Goal: Navigation & Orientation: Find specific page/section

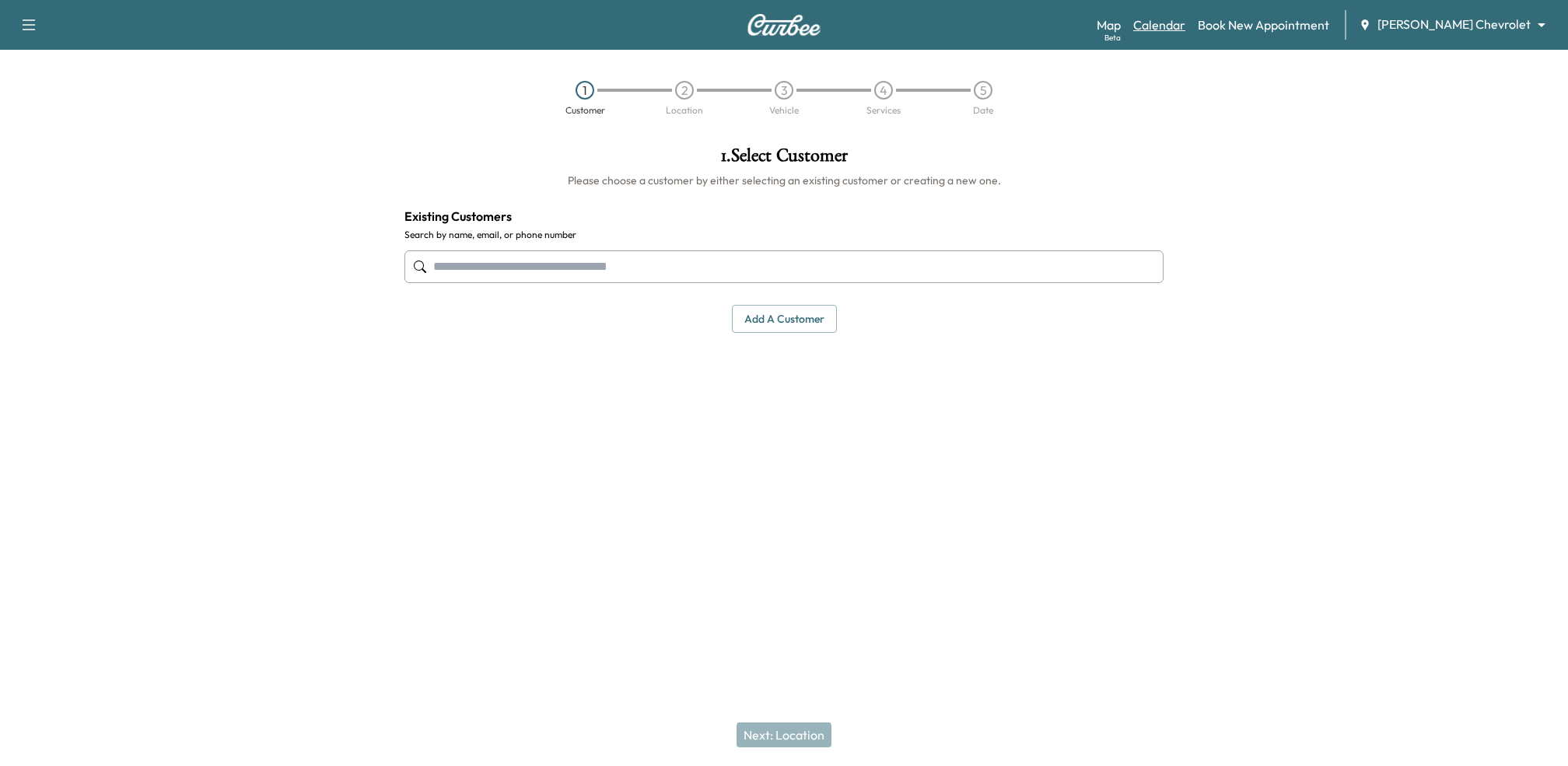
click at [1185, 20] on link "Calendar" at bounding box center [1158, 25] width 52 height 19
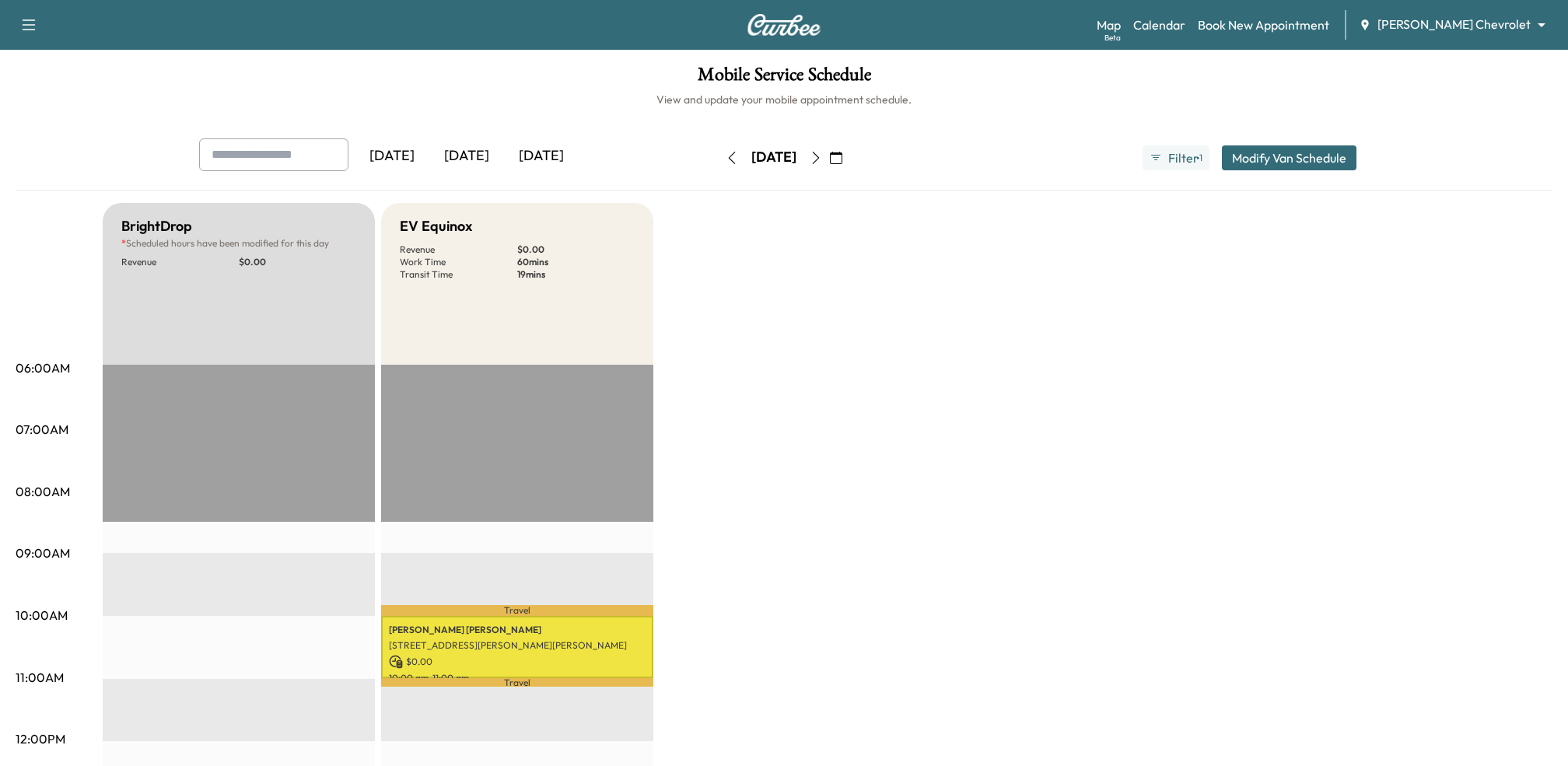
click at [822, 152] on icon "button" at bounding box center [816, 158] width 13 height 13
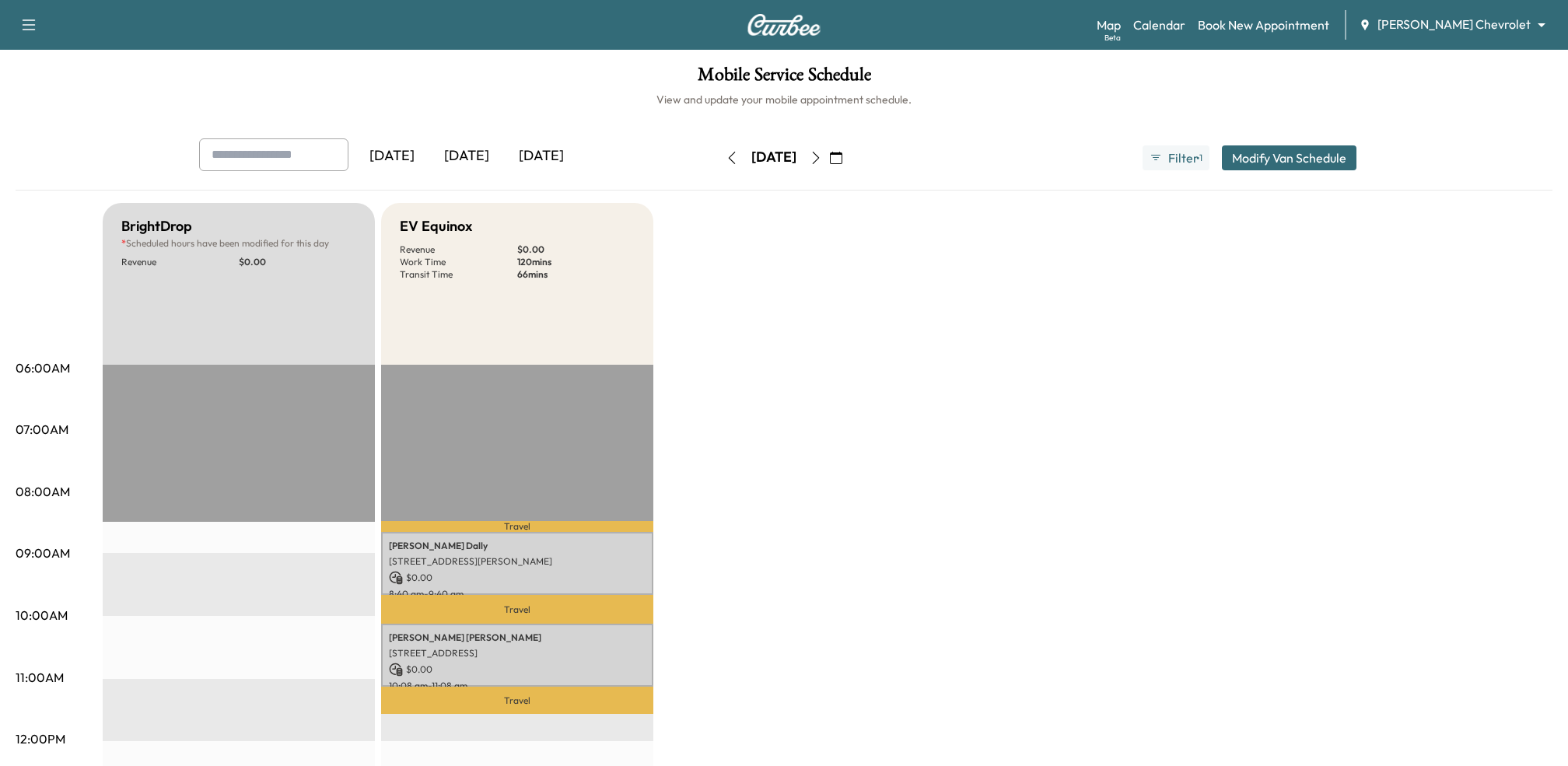
click at [849, 152] on button "button" at bounding box center [835, 157] width 26 height 25
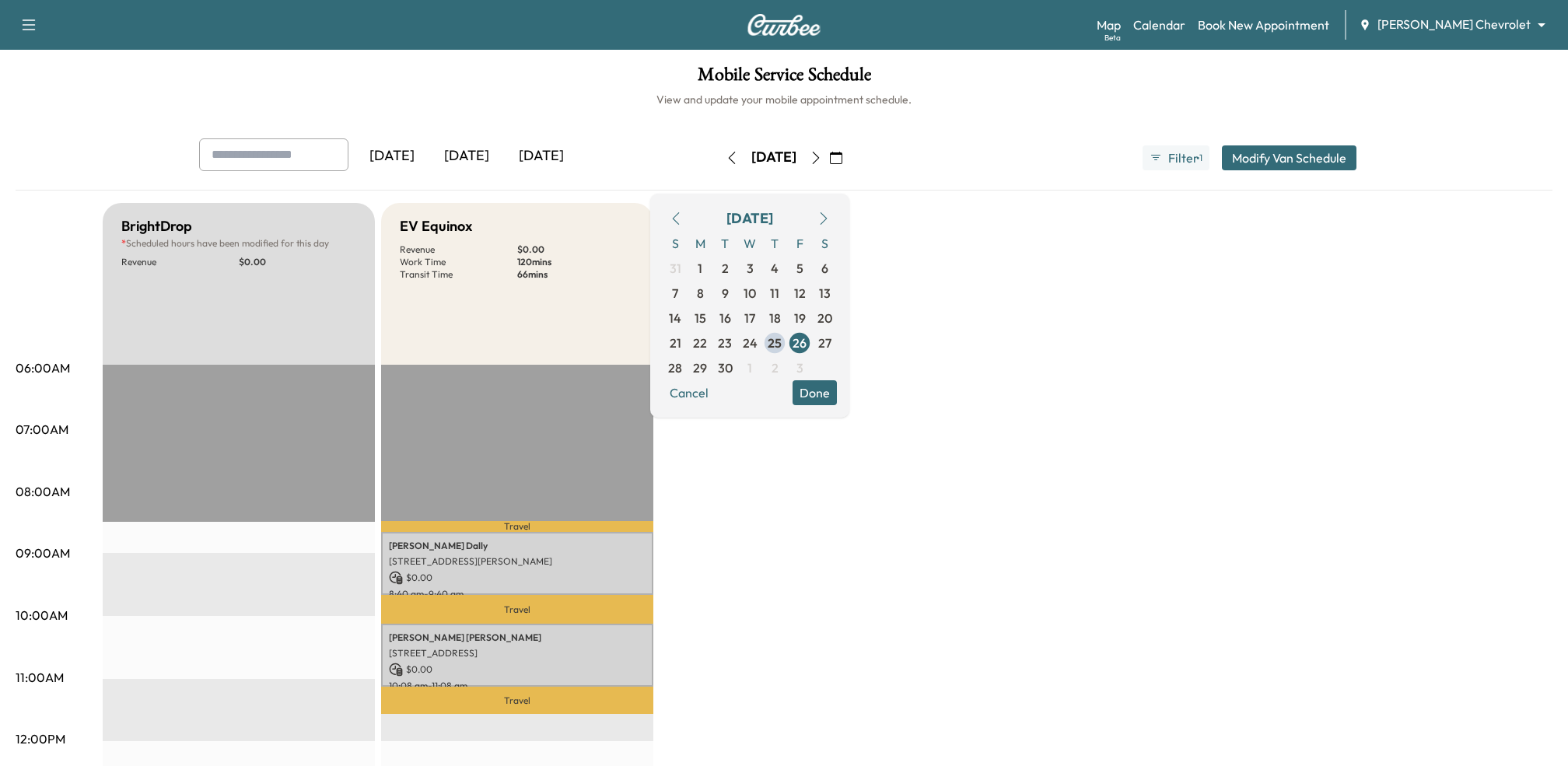
click at [822, 155] on icon "button" at bounding box center [816, 158] width 13 height 13
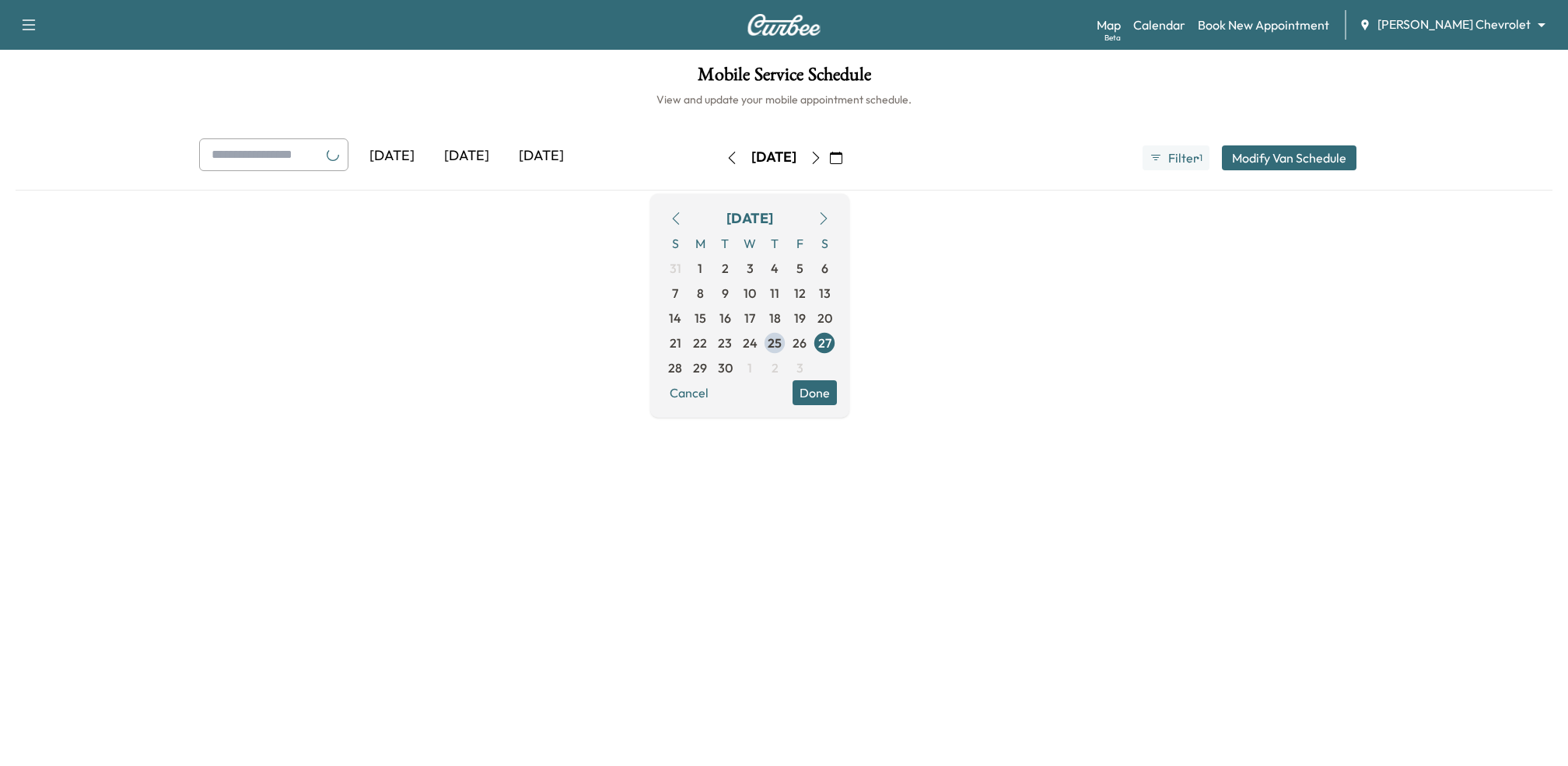
click at [822, 155] on icon "button" at bounding box center [816, 158] width 13 height 13
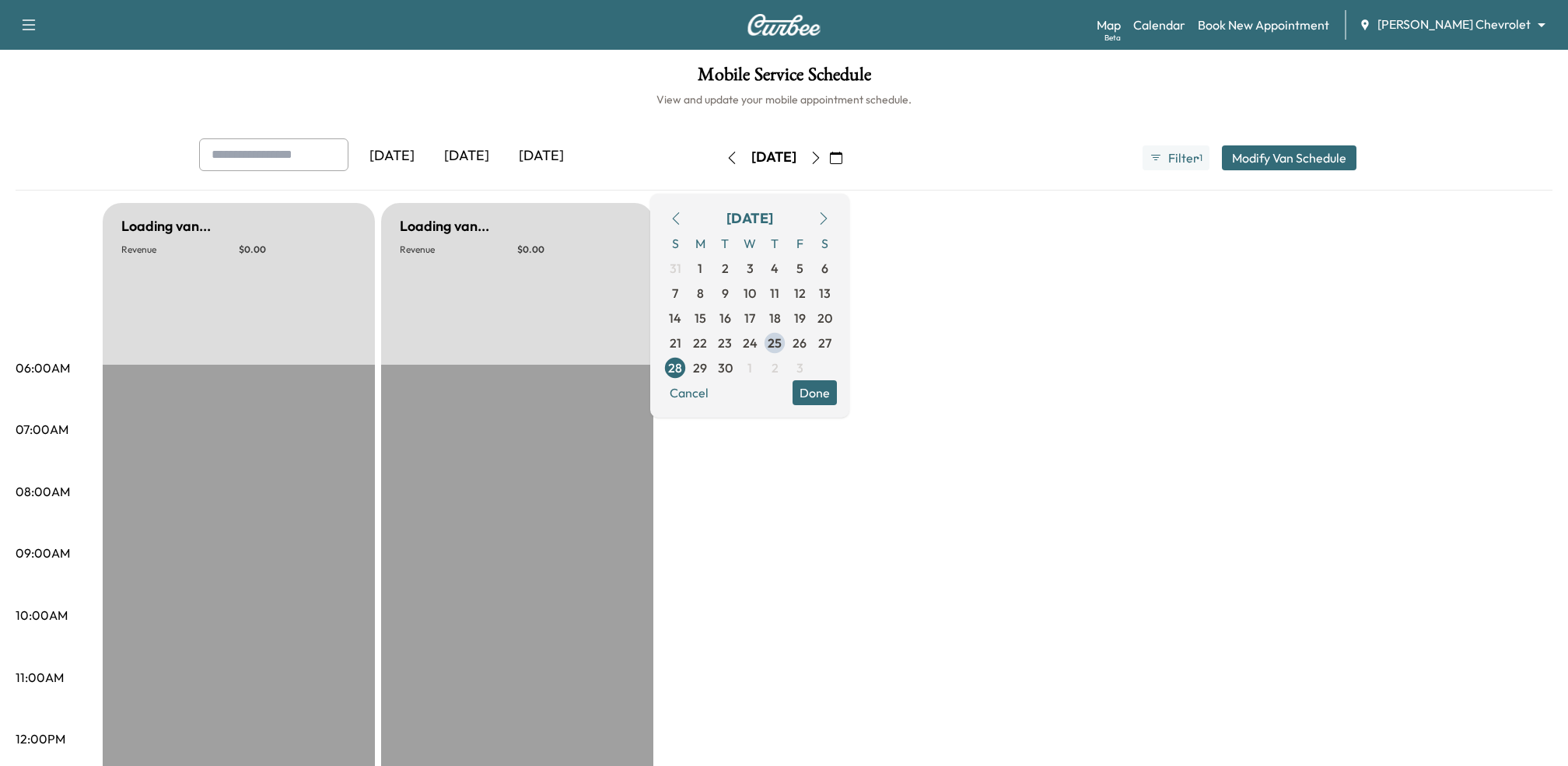
click at [822, 155] on icon "button" at bounding box center [816, 158] width 13 height 13
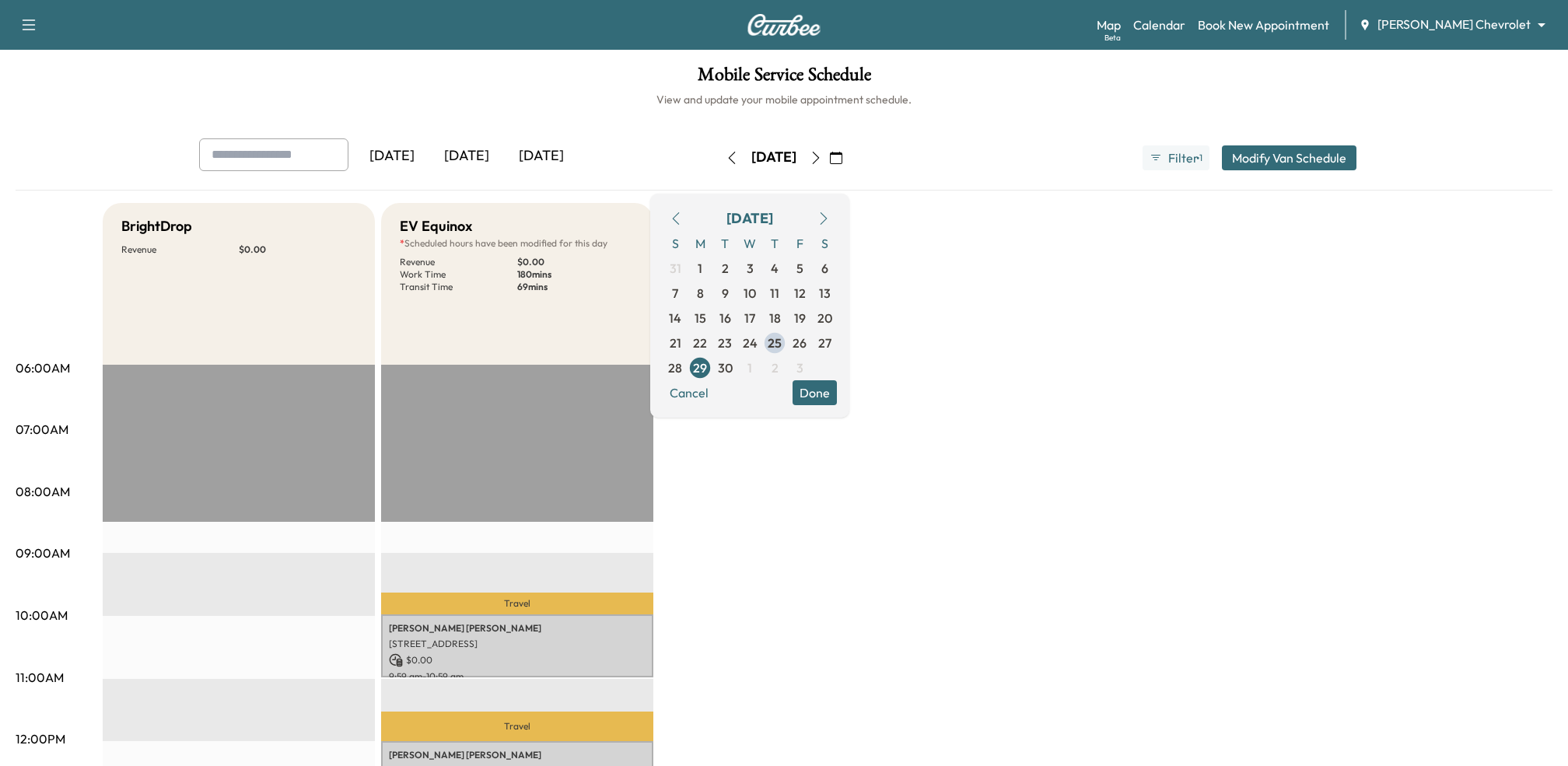
click at [822, 154] on icon "button" at bounding box center [816, 158] width 13 height 13
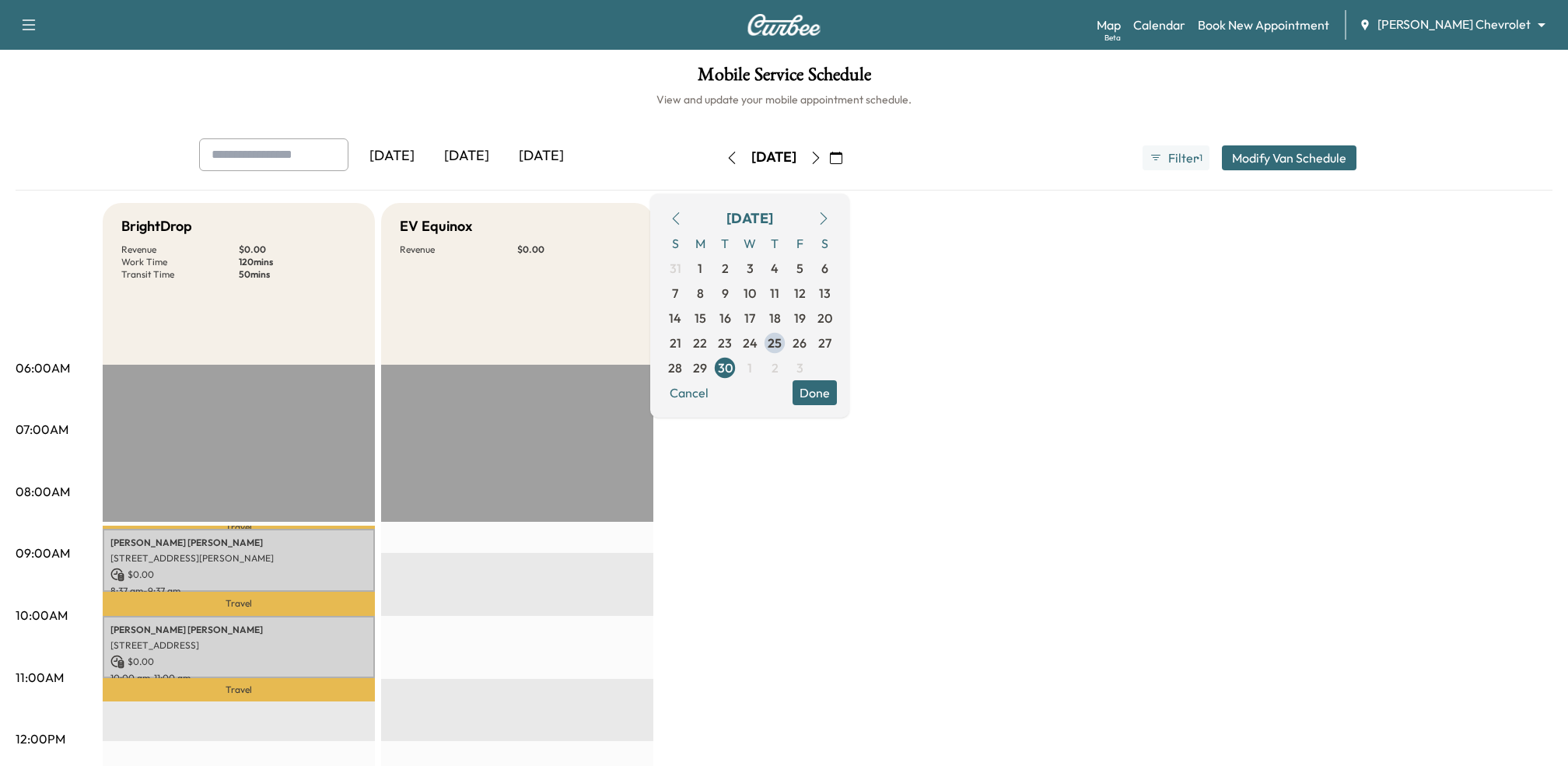
click at [822, 154] on icon "button" at bounding box center [816, 158] width 13 height 13
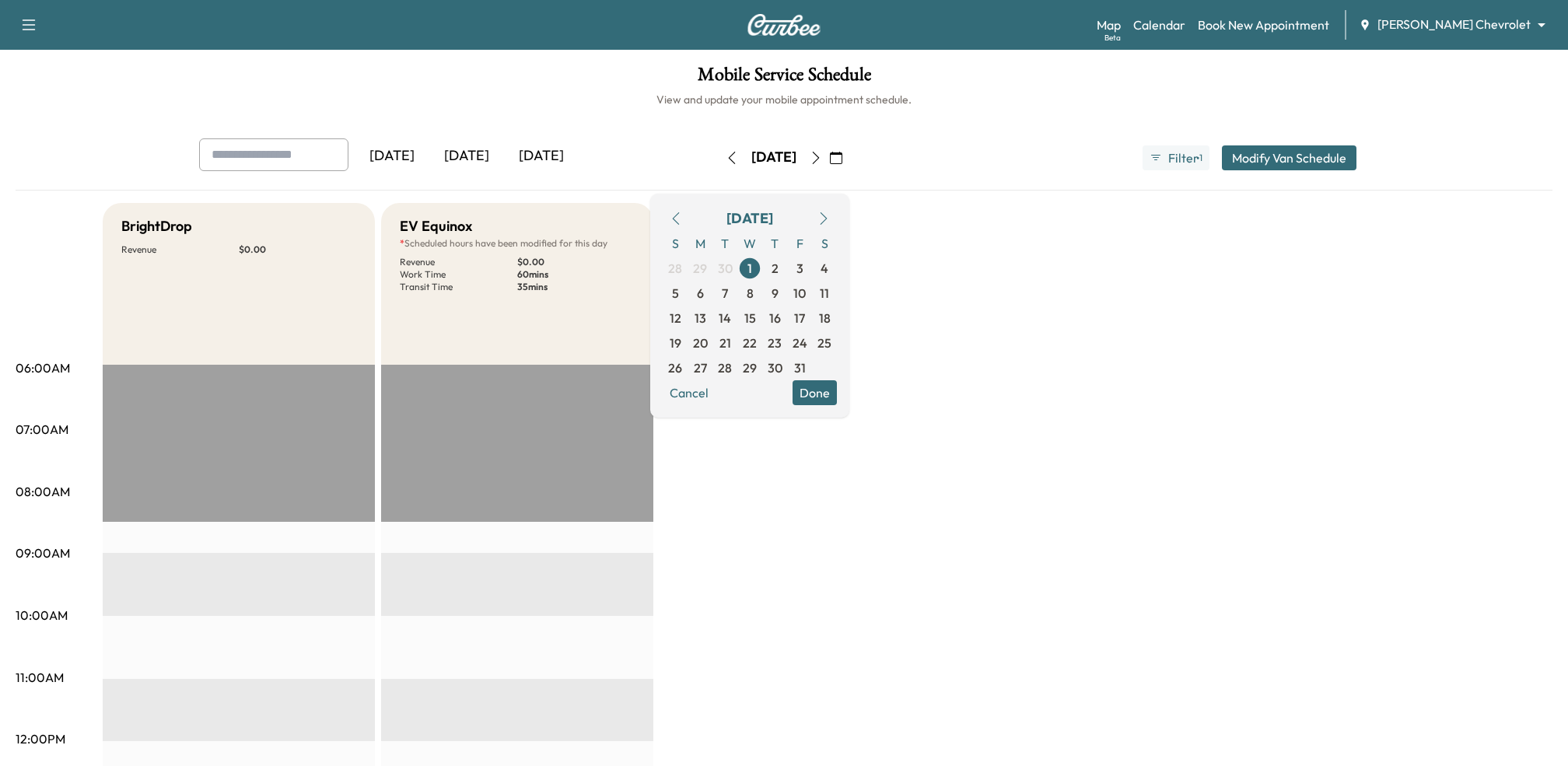
click at [822, 154] on icon "button" at bounding box center [816, 158] width 13 height 13
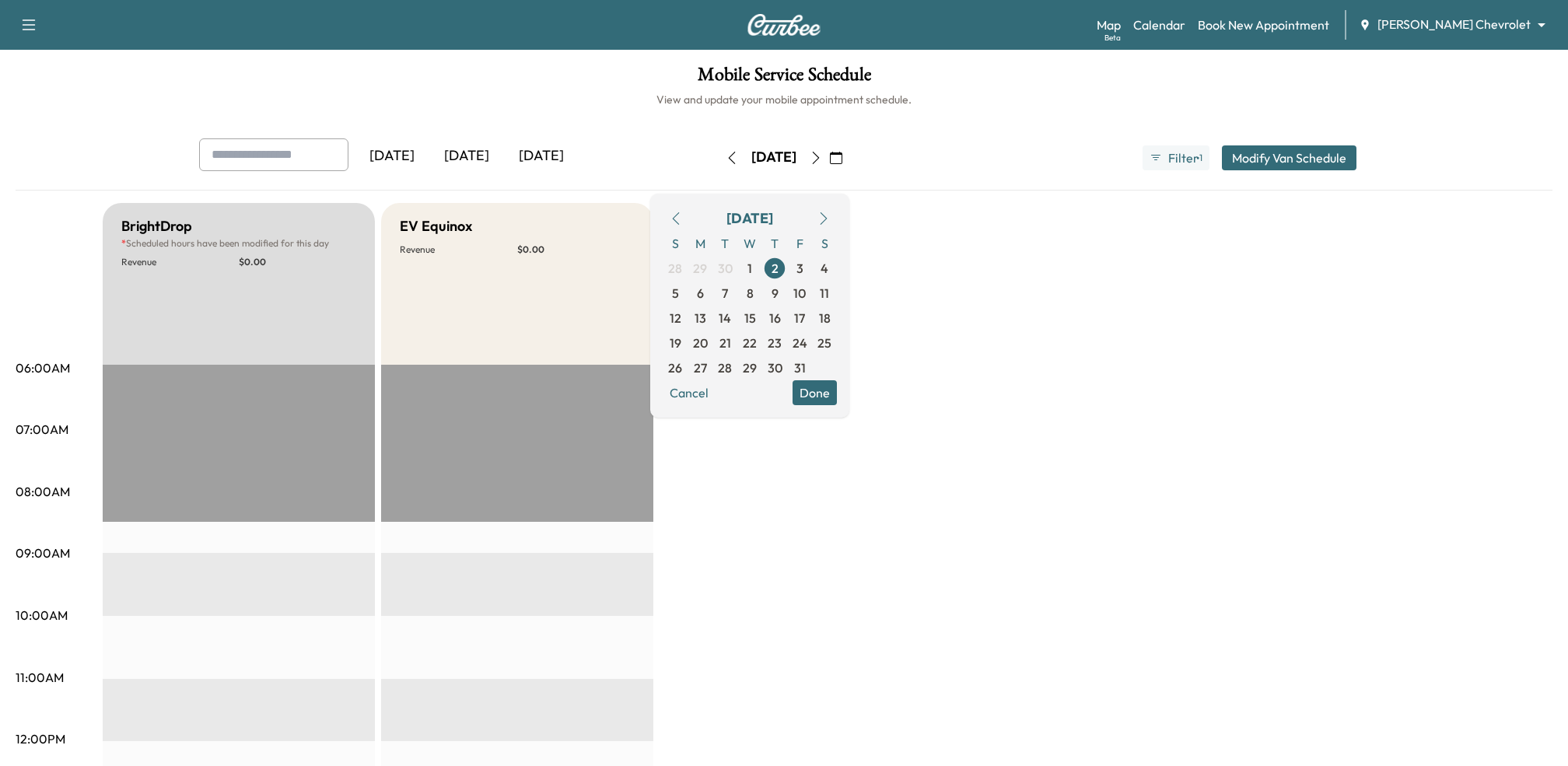
click at [849, 154] on button "button" at bounding box center [835, 157] width 26 height 25
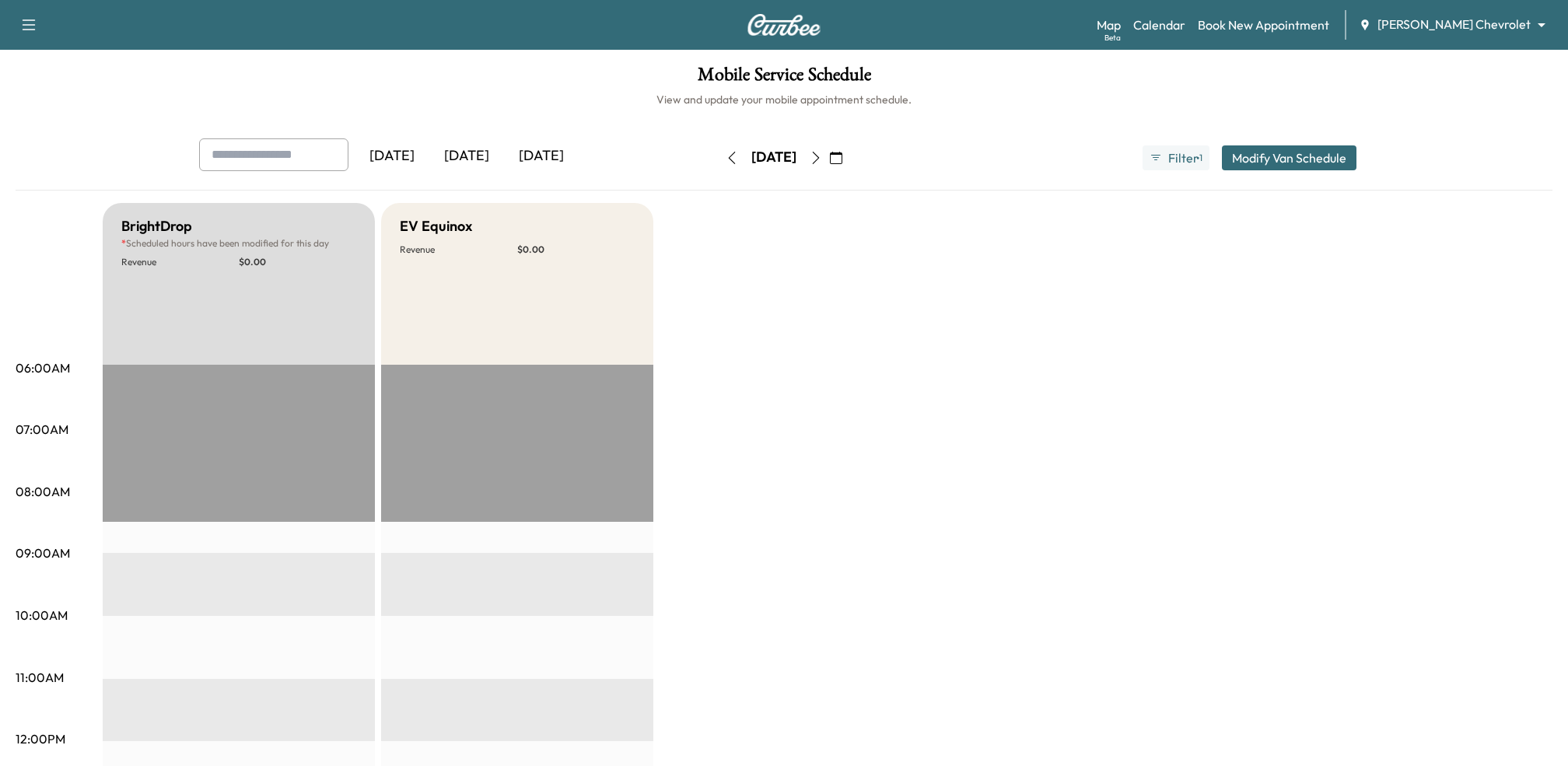
click at [849, 154] on button "button" at bounding box center [835, 157] width 26 height 25
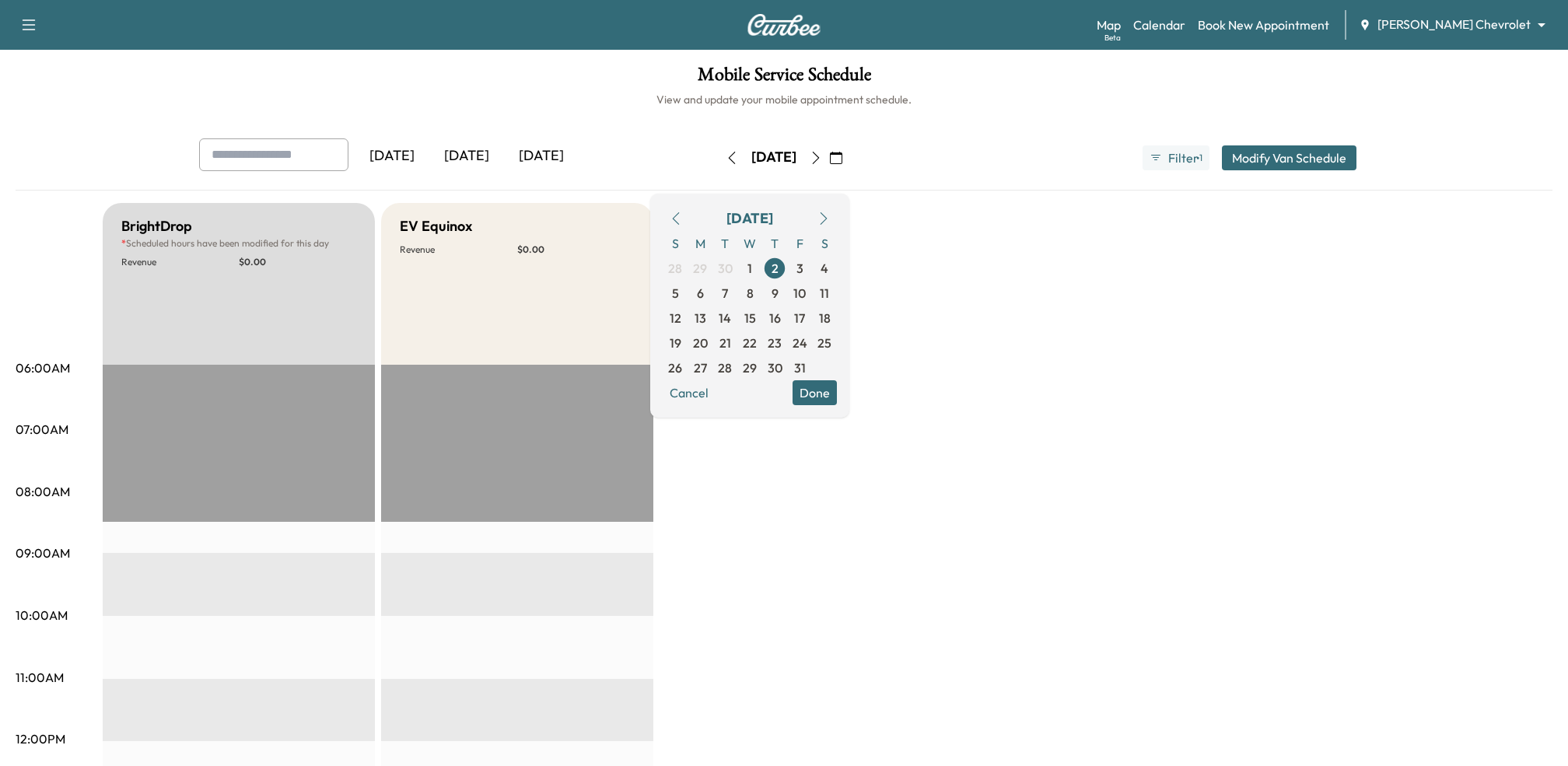
click at [822, 155] on icon "button" at bounding box center [816, 158] width 13 height 13
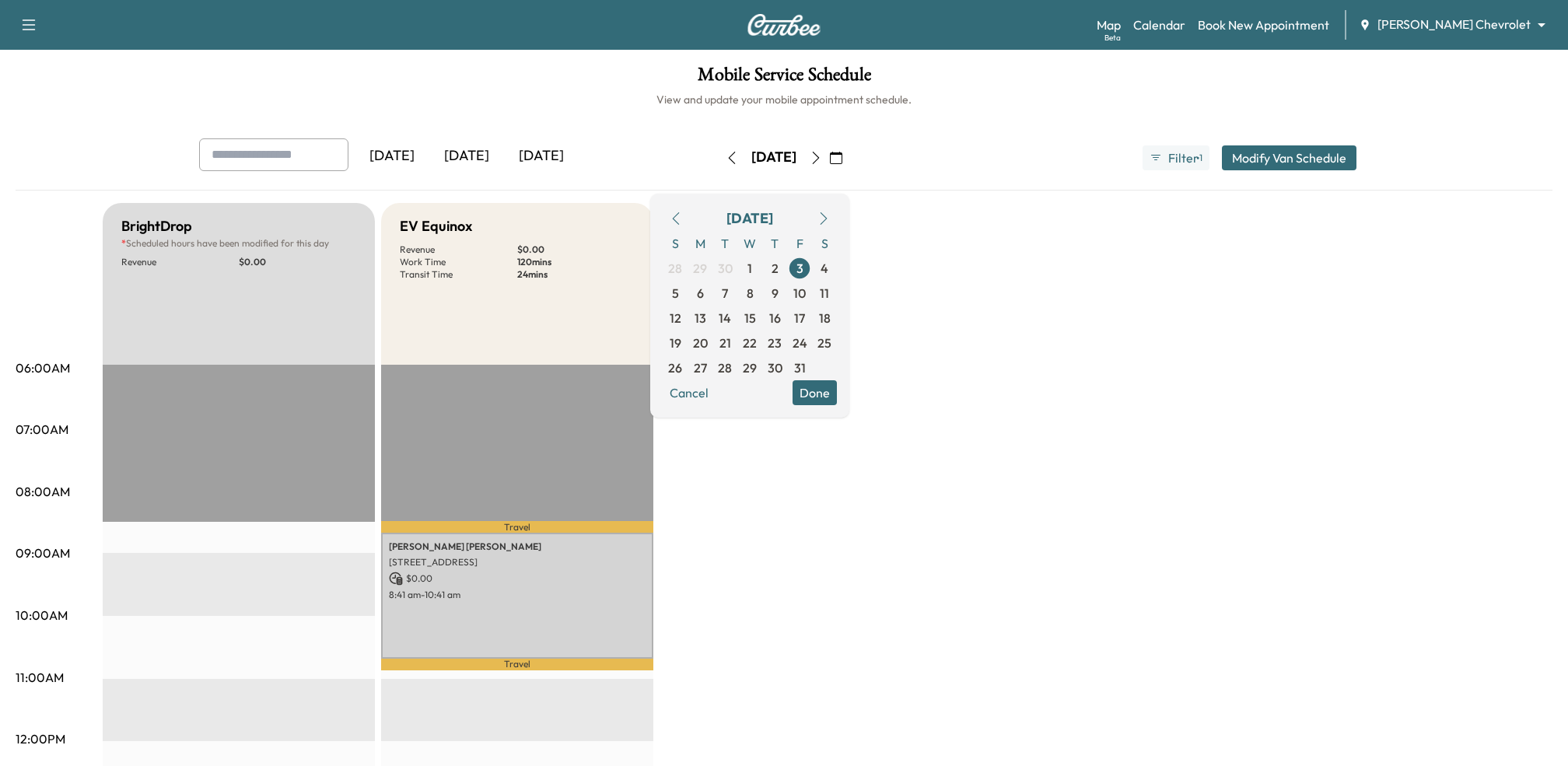
click at [820, 157] on icon "button" at bounding box center [816, 158] width 7 height 13
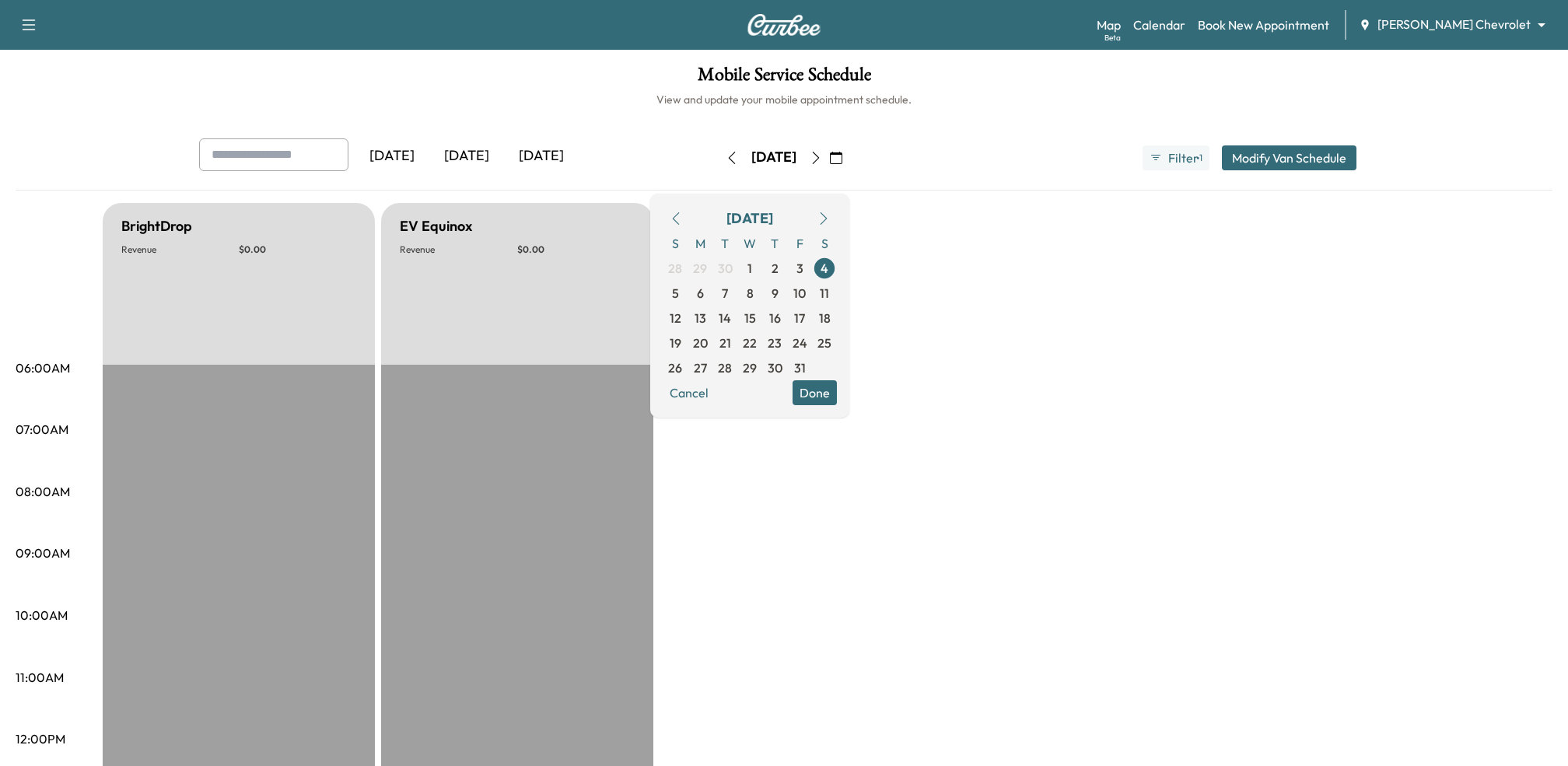
click at [829, 157] on button "button" at bounding box center [815, 157] width 26 height 25
click at [820, 154] on icon "button" at bounding box center [816, 158] width 7 height 13
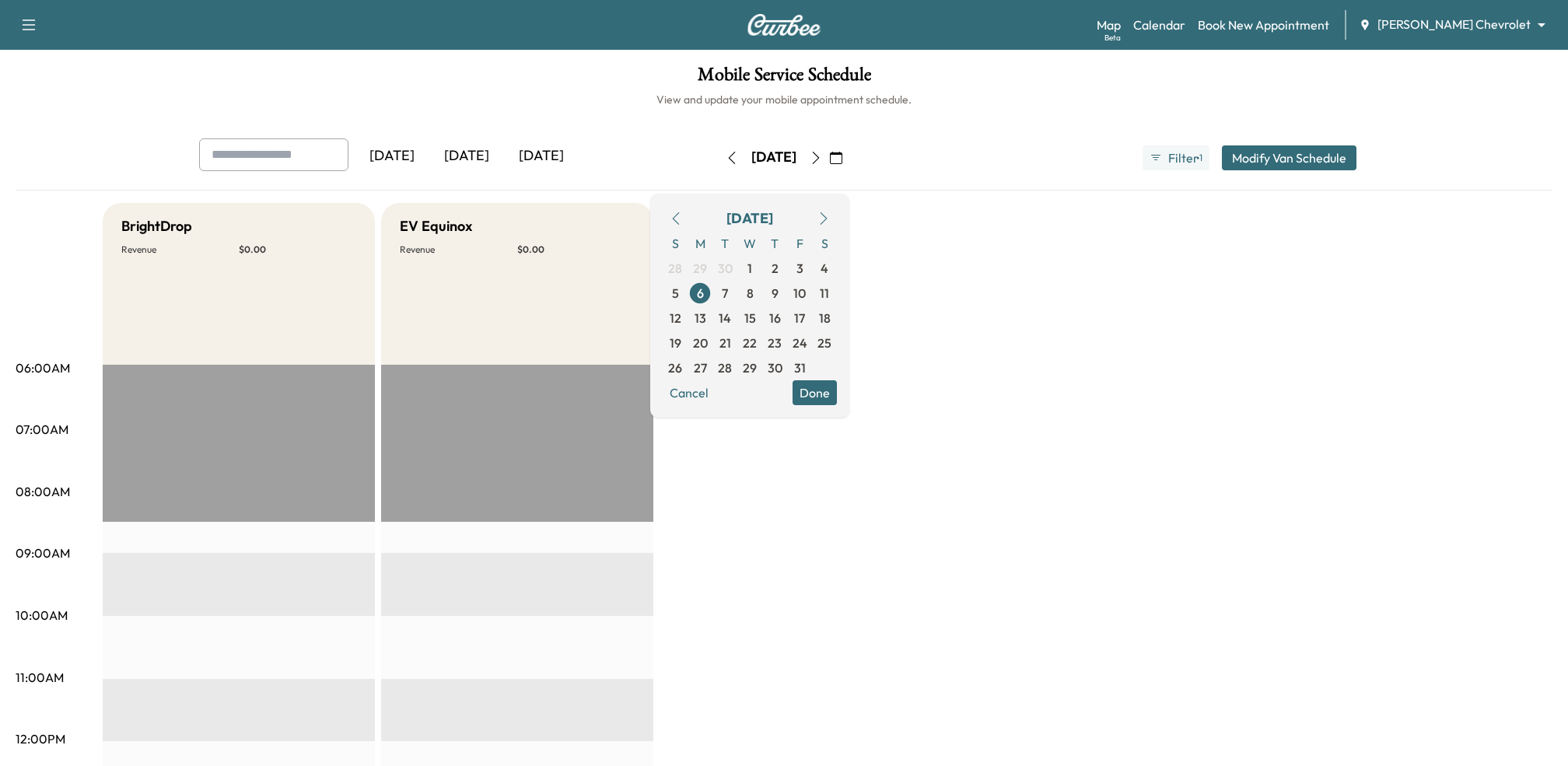
click at [822, 154] on icon "button" at bounding box center [816, 158] width 13 height 13
click at [822, 157] on icon "button" at bounding box center [816, 158] width 13 height 13
click at [849, 157] on button "button" at bounding box center [835, 157] width 26 height 25
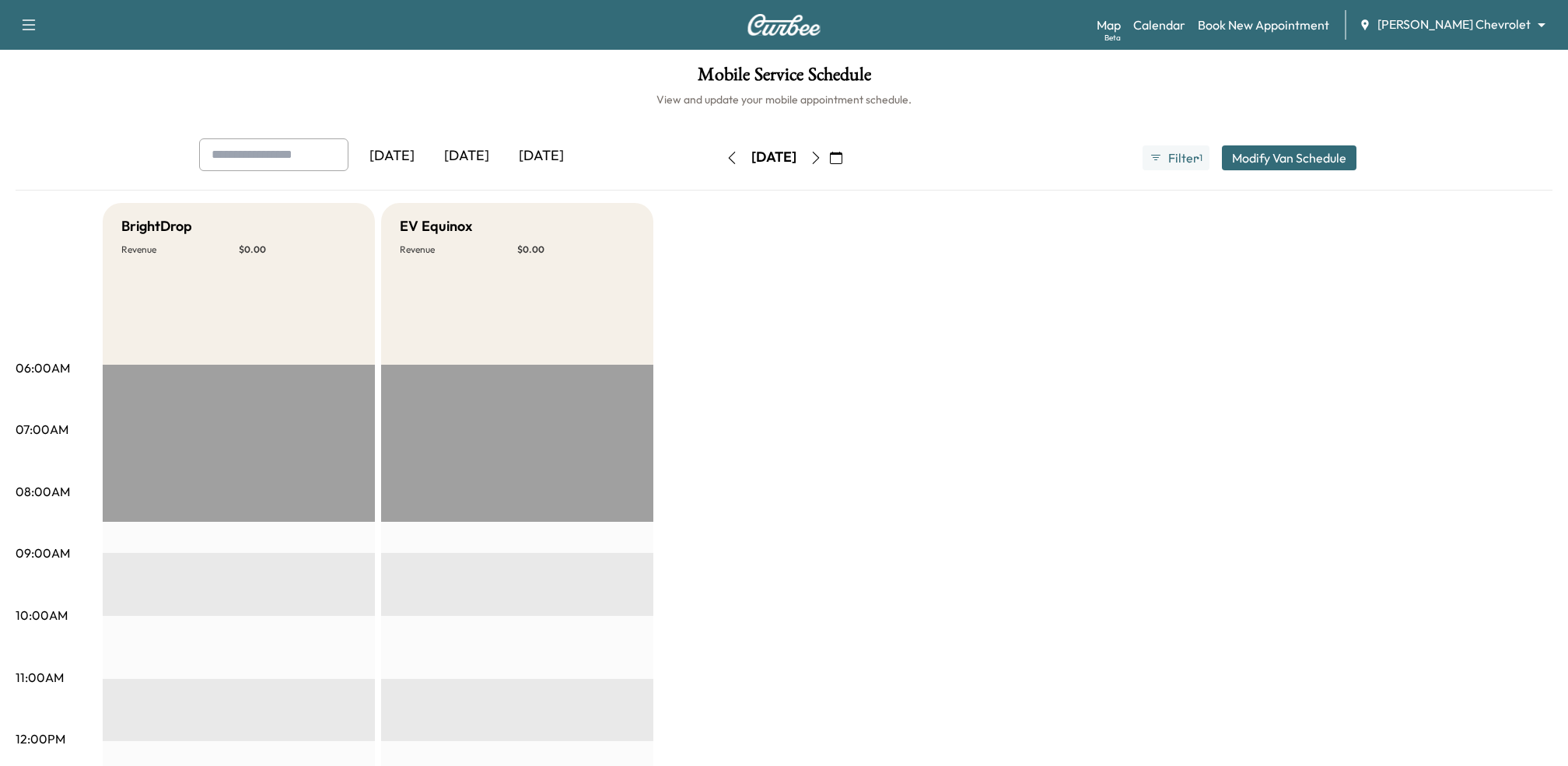
click at [822, 157] on icon "button" at bounding box center [816, 158] width 13 height 13
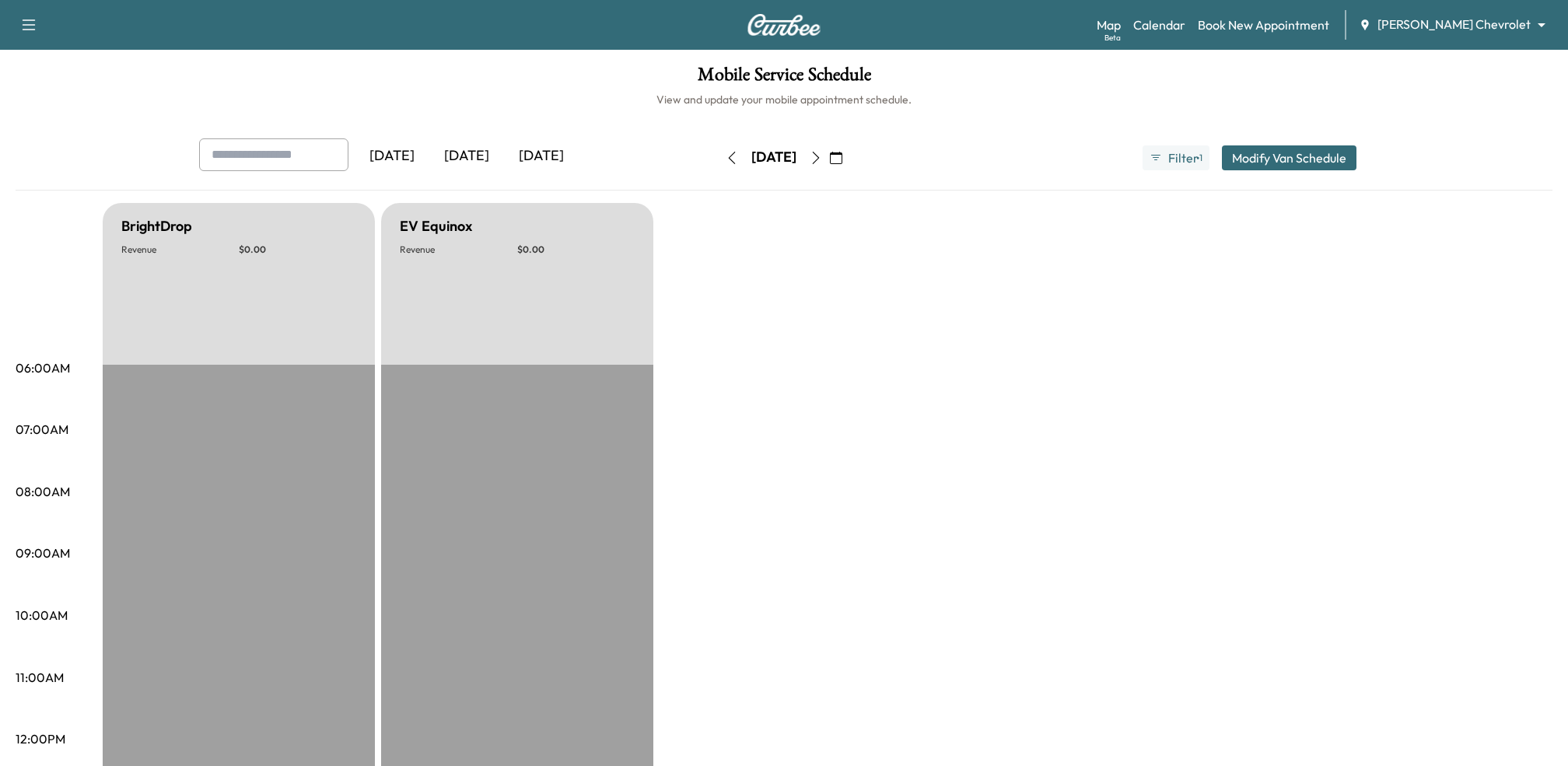
click at [820, 155] on icon "button" at bounding box center [816, 158] width 7 height 13
click at [822, 155] on icon "button" at bounding box center [816, 158] width 13 height 13
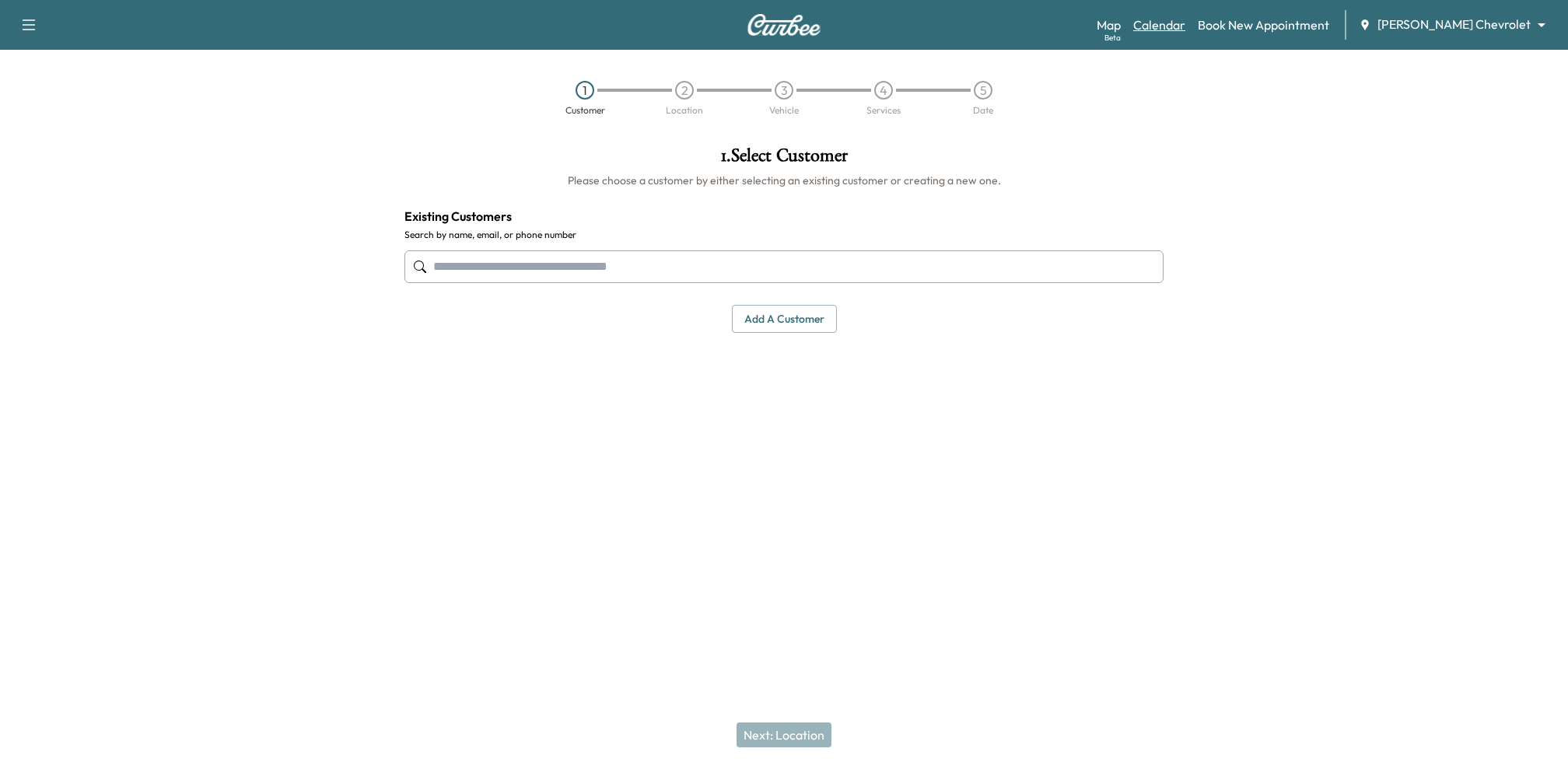
click at [1185, 30] on link "Calendar" at bounding box center [1158, 25] width 52 height 19
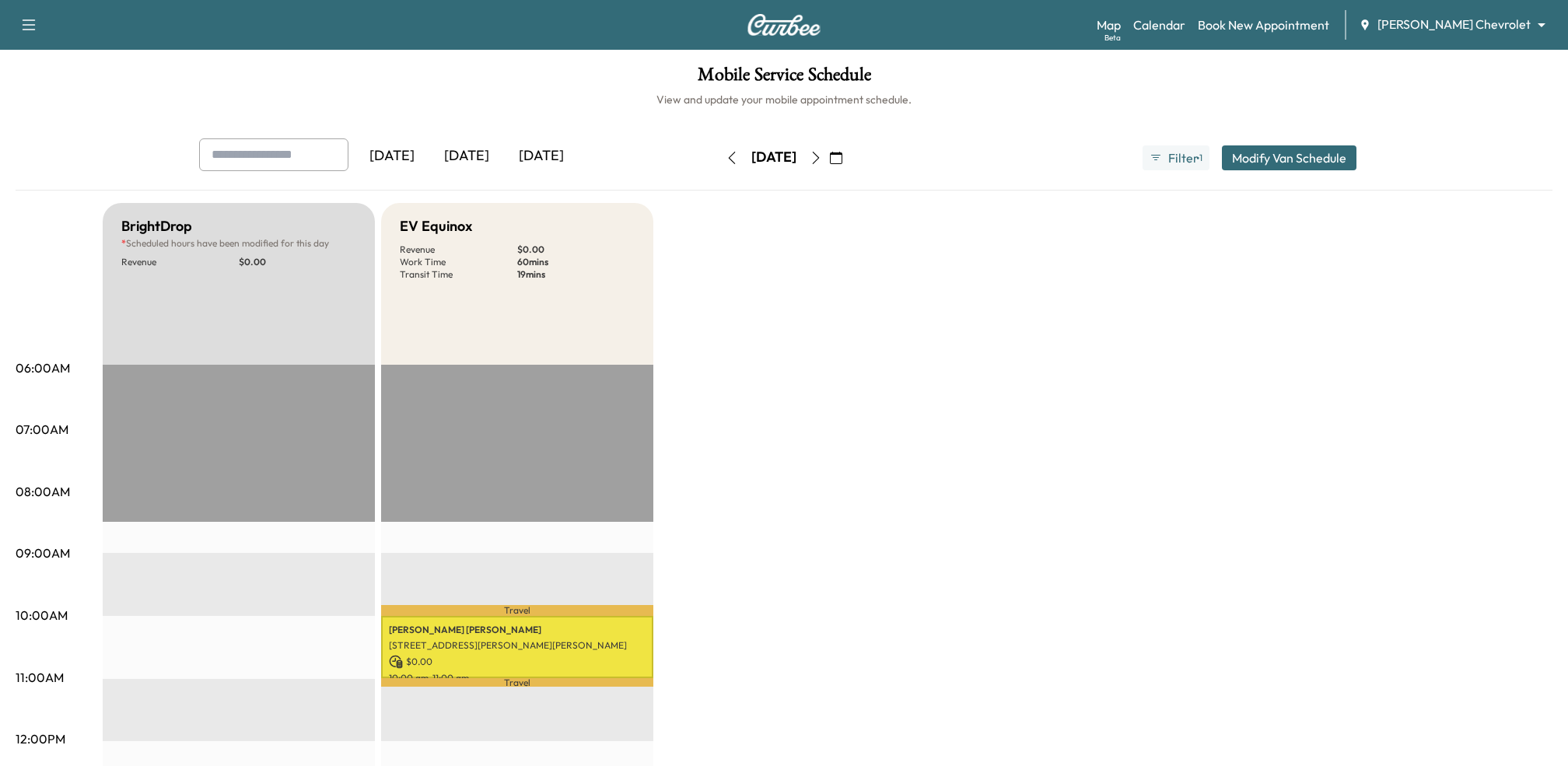
click at [822, 161] on icon "button" at bounding box center [816, 158] width 13 height 13
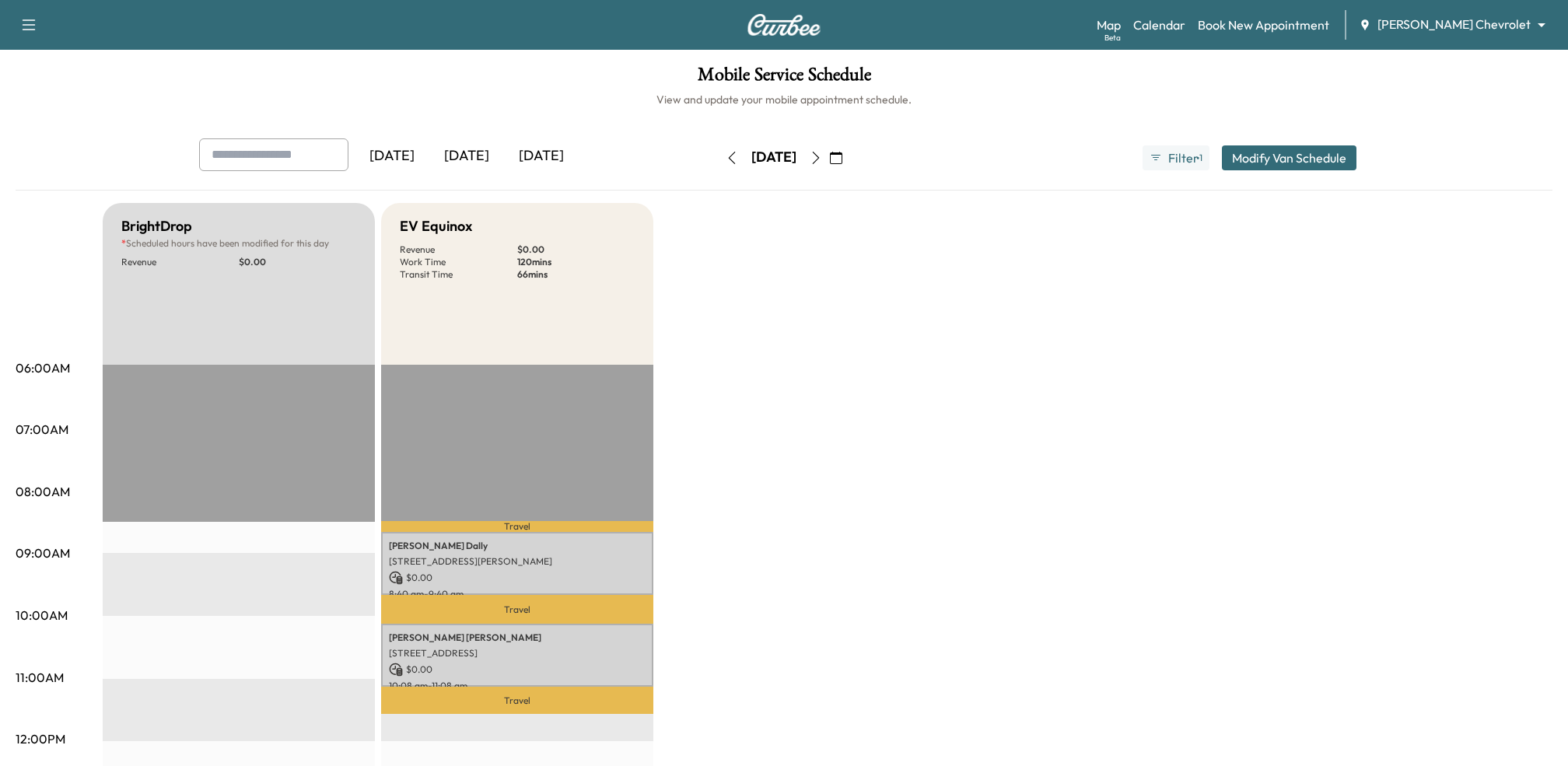
click at [822, 155] on icon "button" at bounding box center [816, 158] width 13 height 13
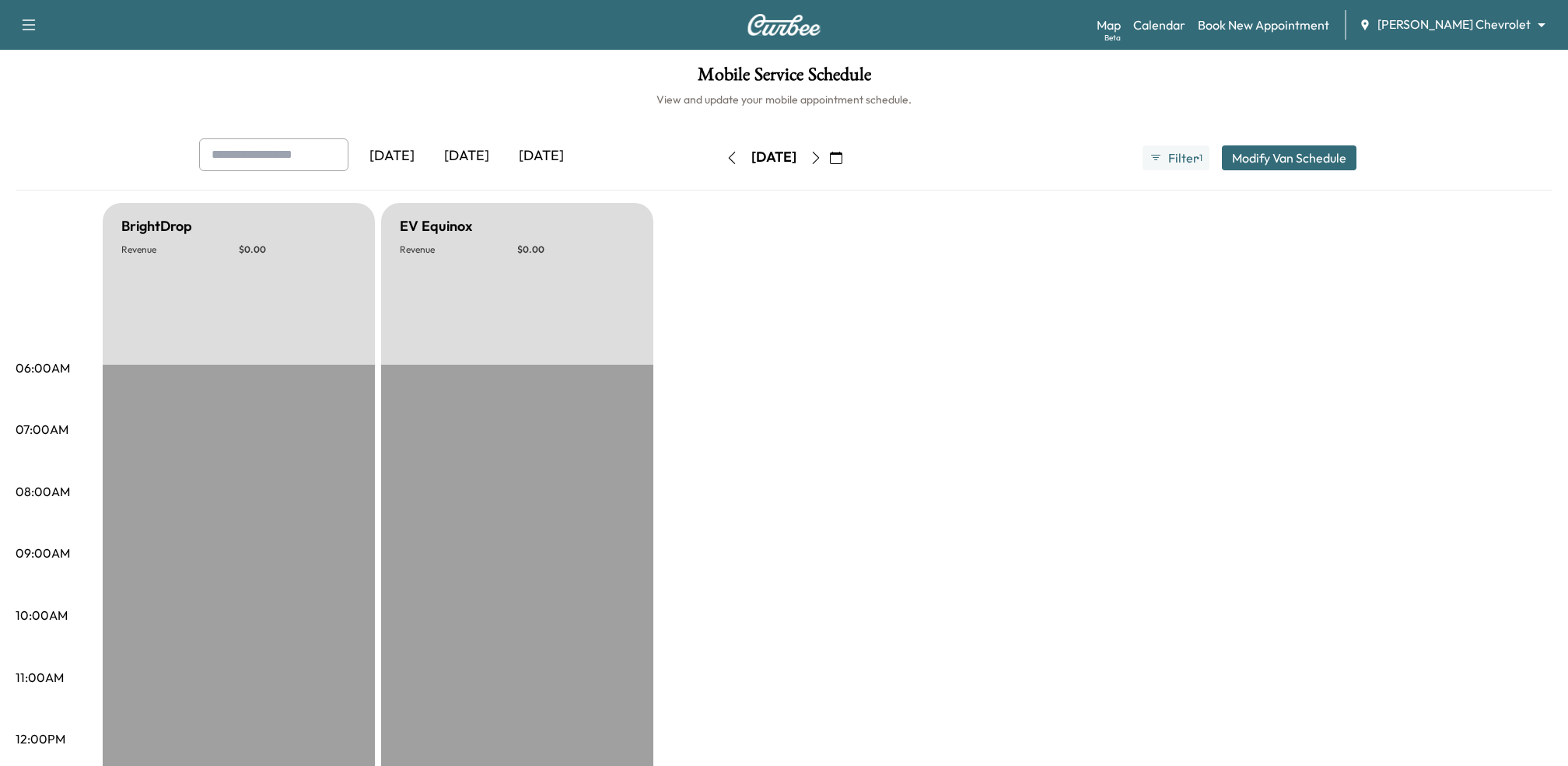
click at [822, 153] on icon "button" at bounding box center [816, 158] width 13 height 13
click at [820, 156] on icon "button" at bounding box center [816, 158] width 7 height 13
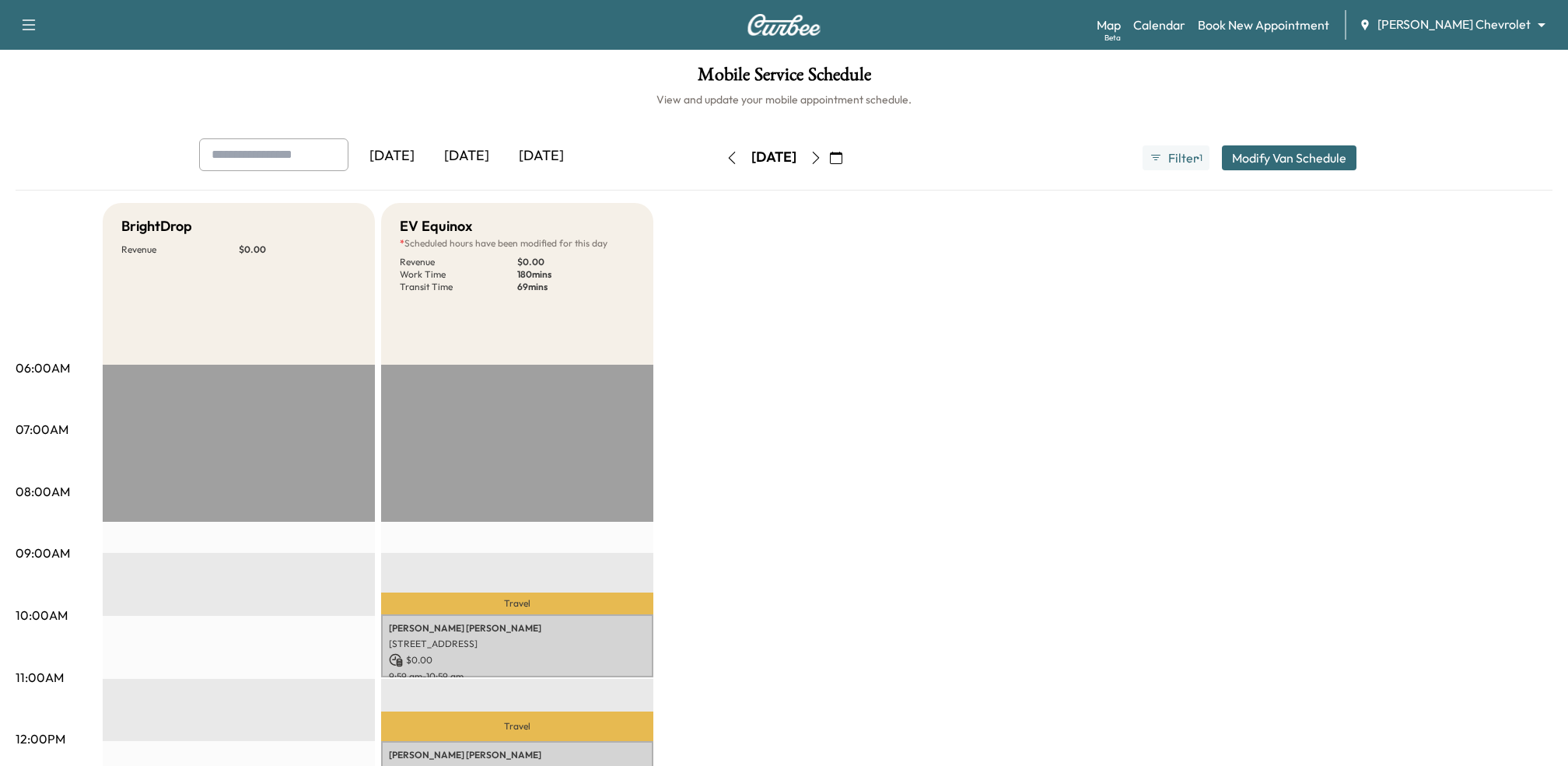
click at [822, 157] on icon "button" at bounding box center [816, 158] width 13 height 13
